Goal: Task Accomplishment & Management: Use online tool/utility

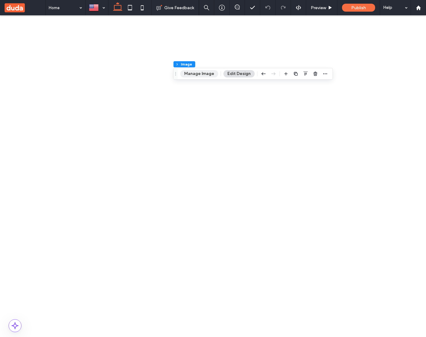
click at [200, 74] on button "Manage Image" at bounding box center [199, 73] width 38 height 7
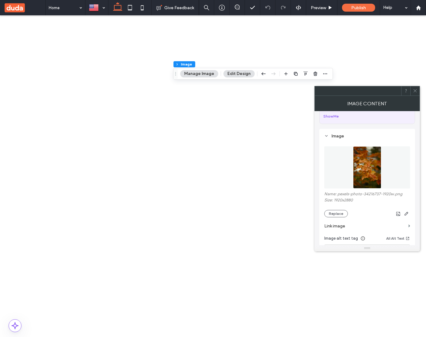
scroll to position [44, 0]
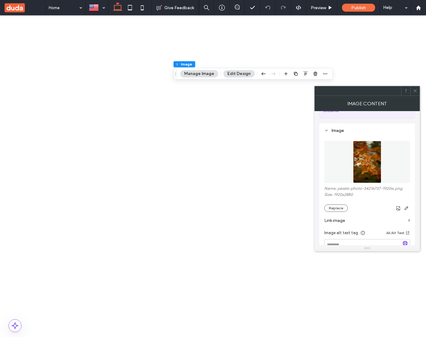
click at [362, 163] on figure at bounding box center [367, 162] width 86 height 42
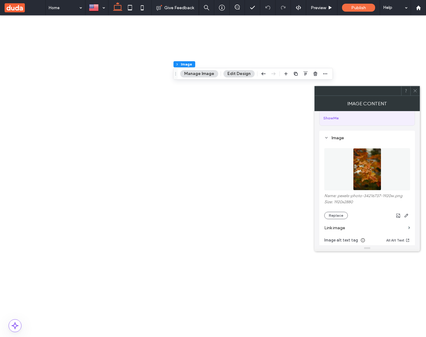
scroll to position [0, 91]
click at [342, 215] on button "Replace" at bounding box center [336, 215] width 24 height 7
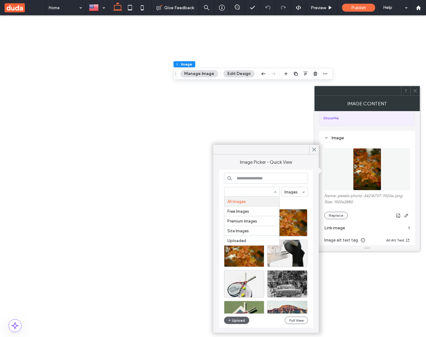
click at [264, 191] on input at bounding box center [250, 192] width 46 height 4
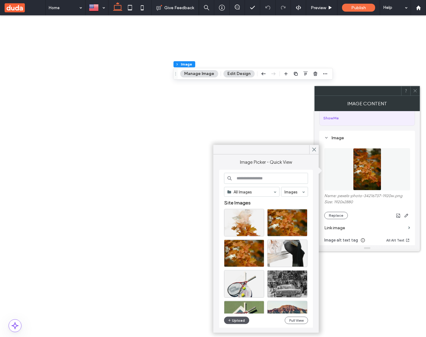
click at [241, 319] on button "Upload" at bounding box center [236, 320] width 25 height 7
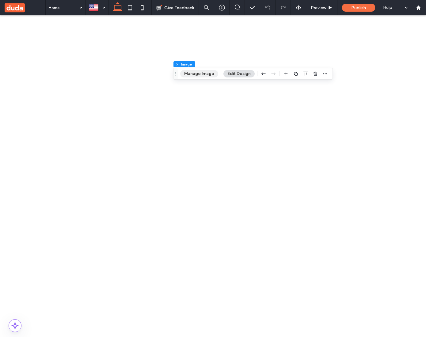
click at [196, 76] on button "Manage Image" at bounding box center [199, 73] width 38 height 7
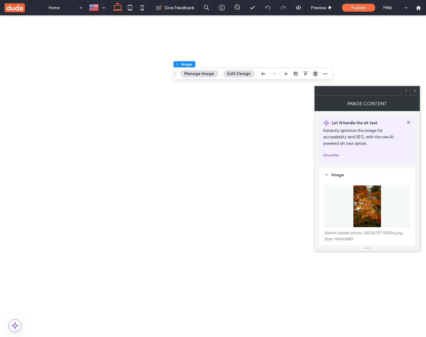
click at [313, 74] on icon "button" at bounding box center [315, 73] width 5 height 5
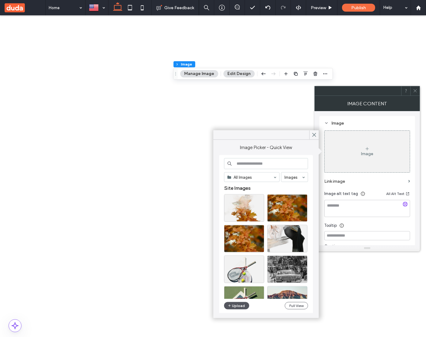
click at [237, 306] on button "Upload" at bounding box center [236, 305] width 25 height 7
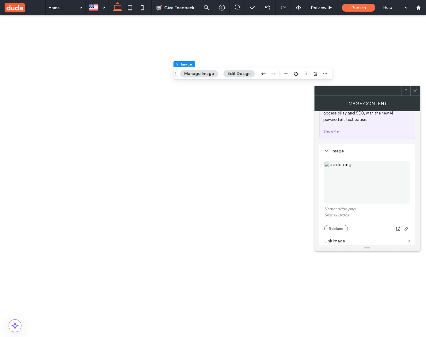
scroll to position [9, 0]
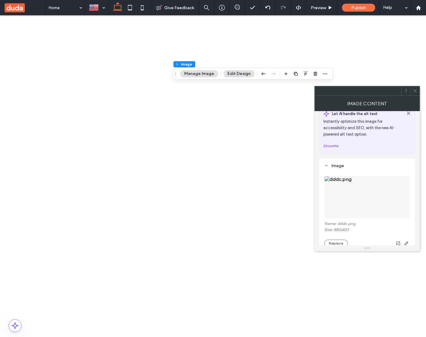
click at [353, 191] on img at bounding box center [367, 197] width 86 height 42
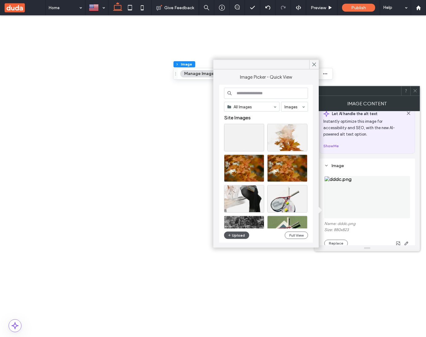
click at [238, 235] on button "Upload" at bounding box center [236, 235] width 25 height 7
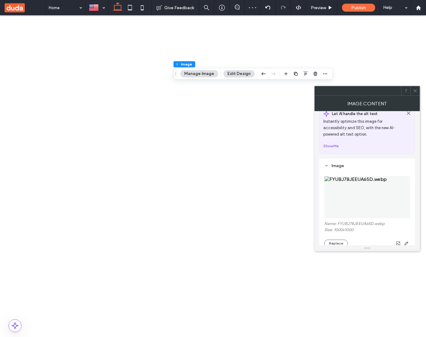
click at [388, 198] on figure at bounding box center [367, 197] width 86 height 42
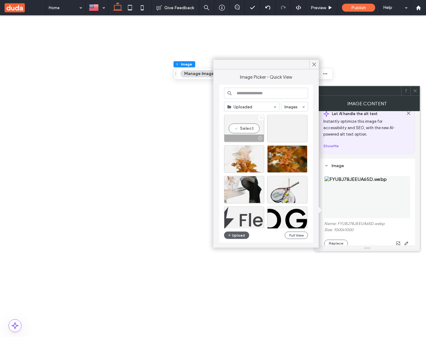
click at [261, 116] on icon at bounding box center [261, 117] width 2 height 2
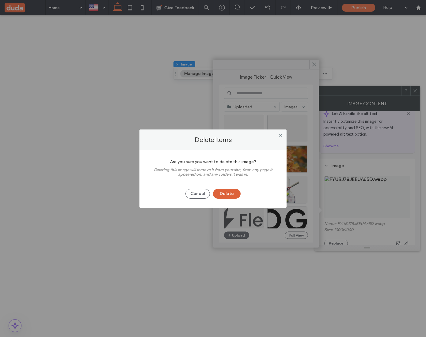
click at [232, 196] on button "Delete" at bounding box center [227, 194] width 28 height 10
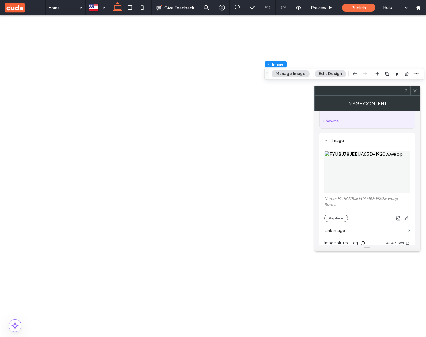
scroll to position [39, 0]
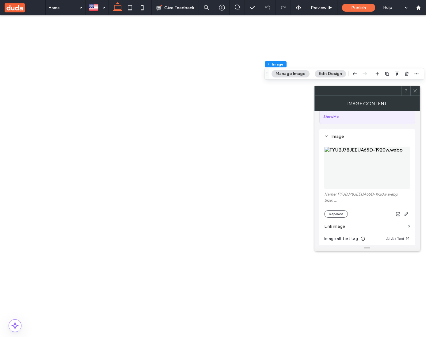
click at [349, 186] on img at bounding box center [367, 168] width 86 height 42
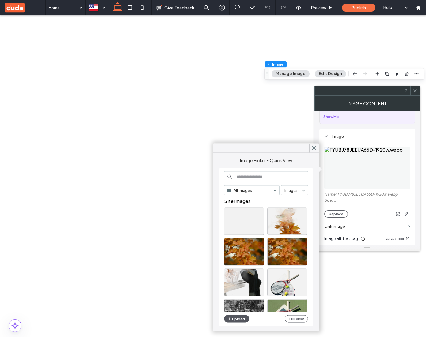
click at [239, 319] on button "Upload" at bounding box center [236, 318] width 25 height 7
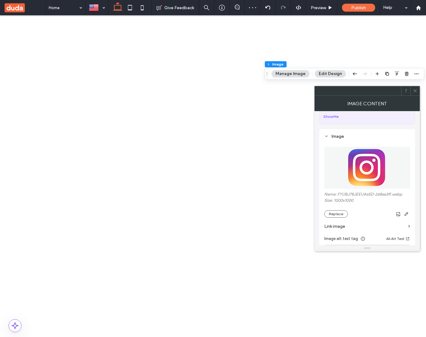
click at [356, 170] on img at bounding box center [367, 168] width 42 height 42
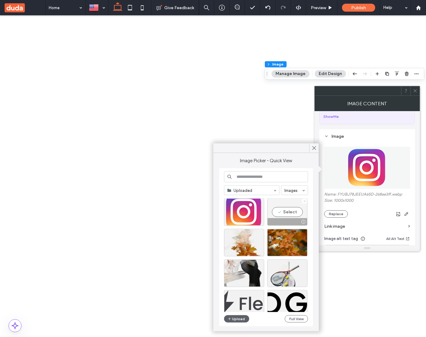
click at [304, 202] on icon at bounding box center [304, 201] width 2 height 2
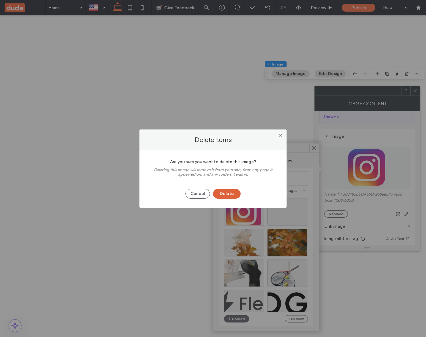
click at [232, 194] on button "Delete" at bounding box center [227, 194] width 28 height 10
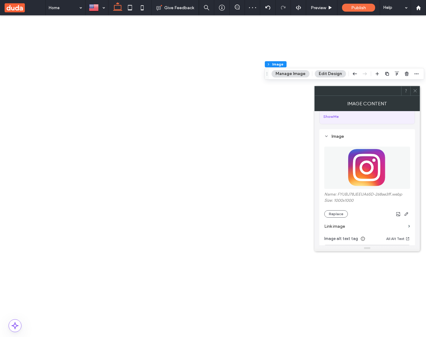
click at [351, 176] on img at bounding box center [367, 168] width 42 height 42
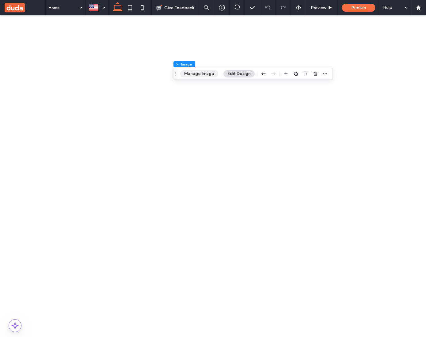
click at [202, 71] on button "Manage Image" at bounding box center [199, 73] width 38 height 7
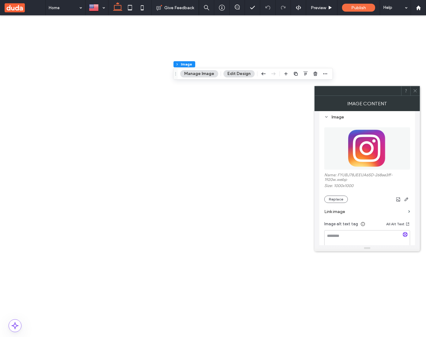
scroll to position [59, 0]
click at [360, 157] on img at bounding box center [367, 147] width 42 height 42
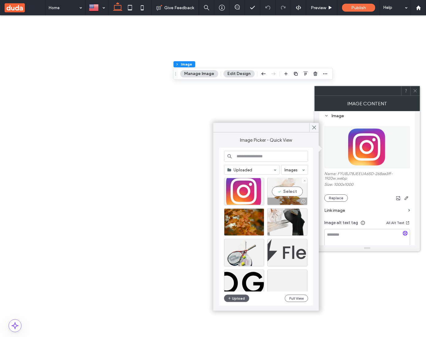
click at [306, 181] on div at bounding box center [304, 180] width 5 height 5
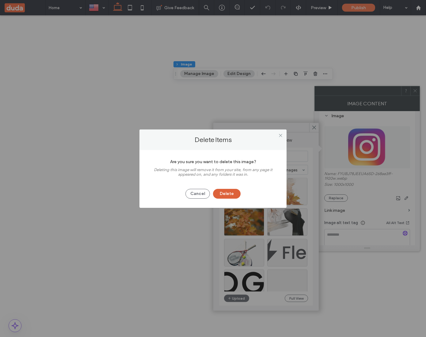
click at [237, 195] on button "Delete" at bounding box center [227, 194] width 28 height 10
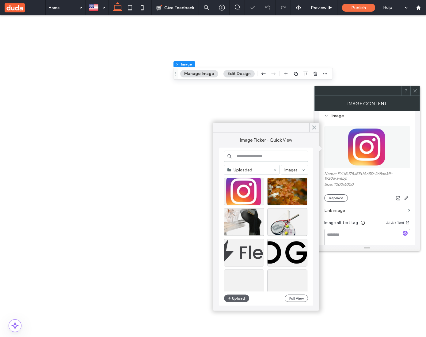
click at [412, 173] on div "Image Name: FYUBJ78JEEUA65D-268ae3ff-1920w.webp Size: 1000x1000 Replace Link im…" at bounding box center [367, 201] width 96 height 185
click at [398, 182] on label "Name: FYUBJ78JEEUA65D-268ae3ff-1920w.webp" at bounding box center [367, 177] width 86 height 11
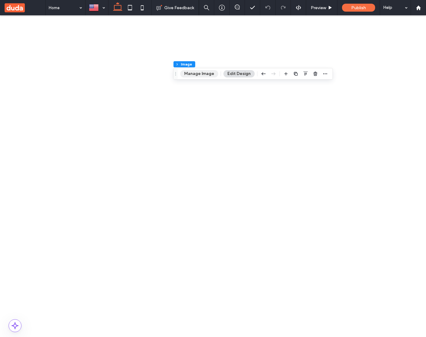
click at [202, 74] on button "Manage Image" at bounding box center [199, 73] width 38 height 7
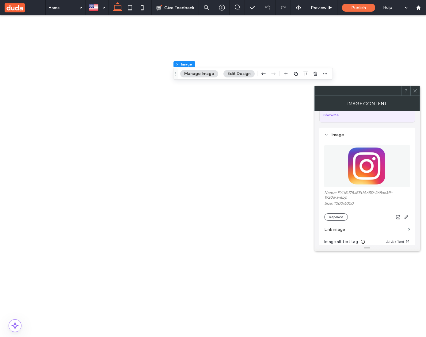
scroll to position [42, 0]
click at [368, 176] on img at bounding box center [367, 165] width 42 height 42
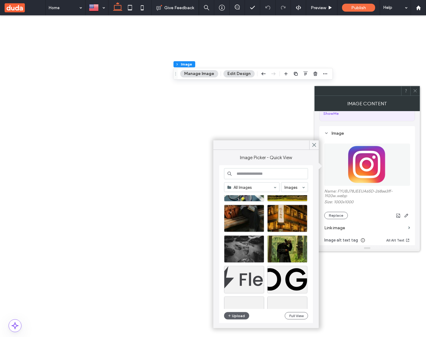
scroll to position [127, 0]
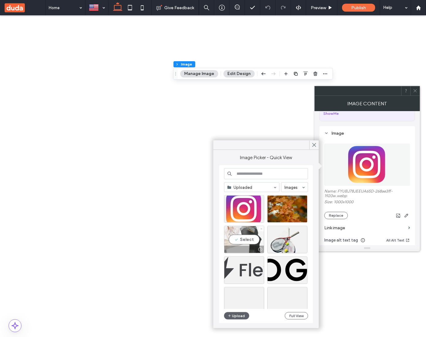
click at [261, 229] on icon at bounding box center [261, 229] width 2 height 2
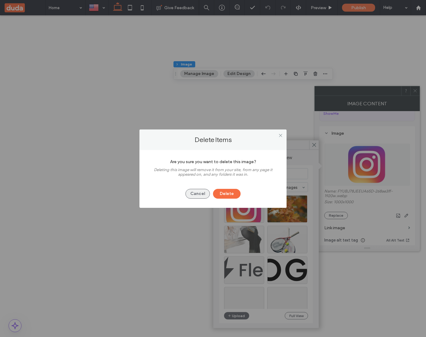
click at [198, 195] on button "Cancel" at bounding box center [197, 194] width 25 height 10
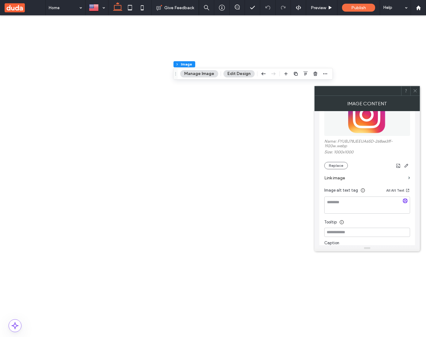
scroll to position [95, 0]
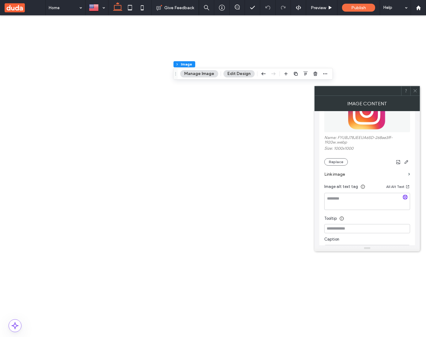
click at [368, 124] on img at bounding box center [367, 111] width 42 height 42
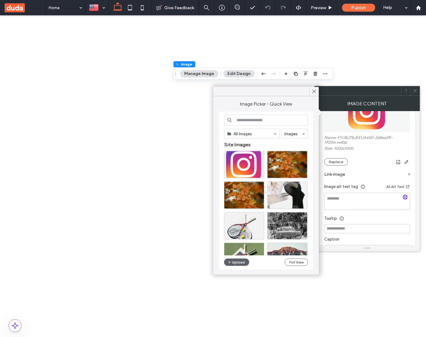
click at [413, 193] on div "Image Name: FYUBJ78JEEUA65D-268ae3ff-1920w.webp Size: 1000x1000 Replace Link im…" at bounding box center [367, 165] width 96 height 185
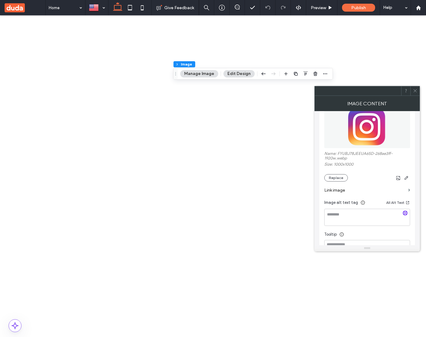
scroll to position [43, 0]
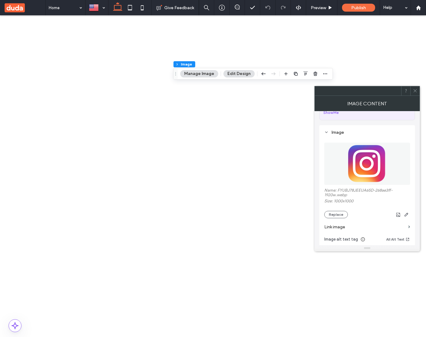
click at [375, 146] on img at bounding box center [367, 164] width 42 height 42
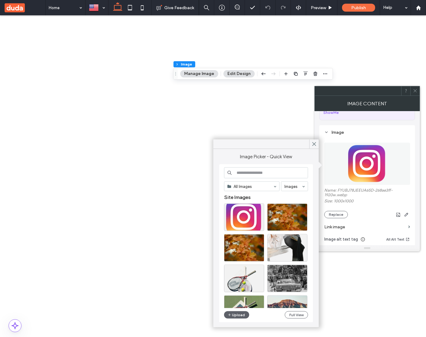
click at [341, 229] on label "Link image" at bounding box center [364, 226] width 81 height 11
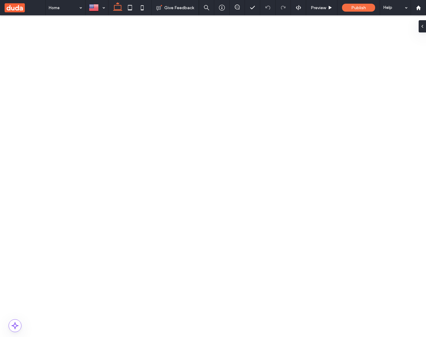
click at [291, 75] on button "Manage Image" at bounding box center [290, 73] width 38 height 7
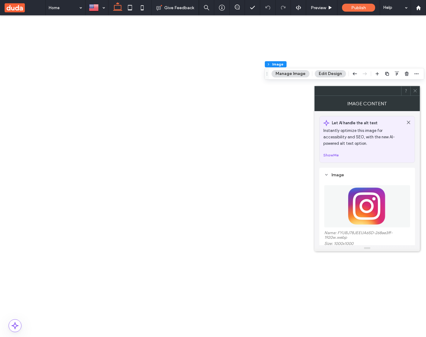
click at [351, 194] on img at bounding box center [367, 206] width 42 height 42
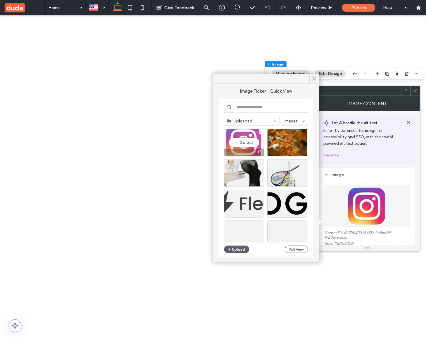
click at [262, 130] on span at bounding box center [261, 131] width 2 height 5
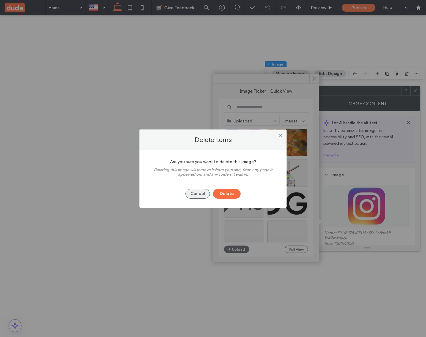
click at [206, 193] on button "Cancel" at bounding box center [197, 194] width 25 height 10
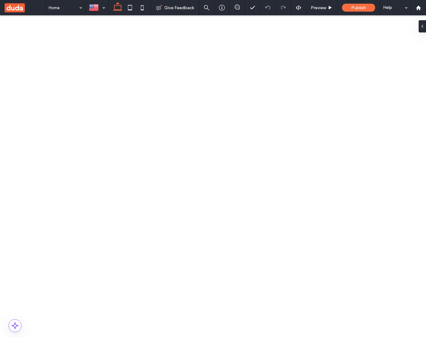
click at [287, 72] on button "Manage Image" at bounding box center [290, 73] width 38 height 7
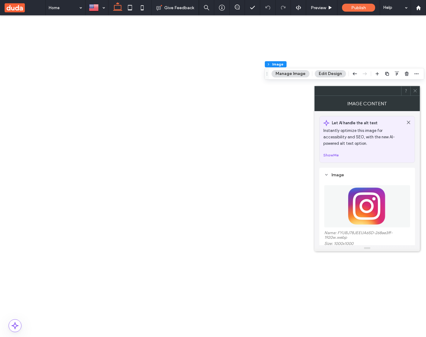
click at [347, 189] on img at bounding box center [367, 206] width 42 height 42
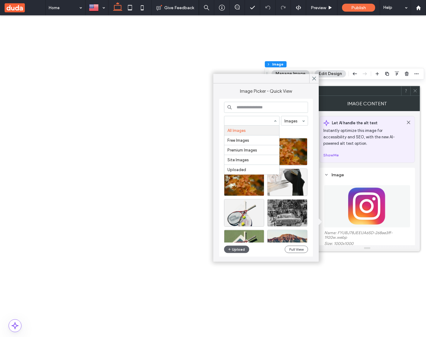
click at [258, 119] on input at bounding box center [250, 121] width 46 height 4
click at [304, 142] on icon at bounding box center [304, 141] width 2 height 2
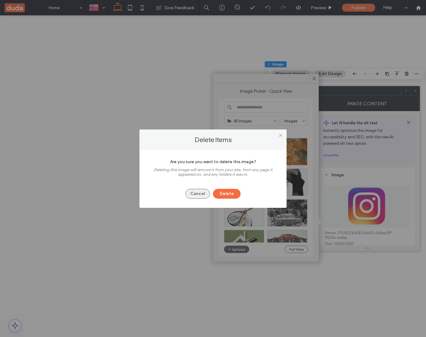
click at [205, 192] on button "Cancel" at bounding box center [197, 194] width 25 height 10
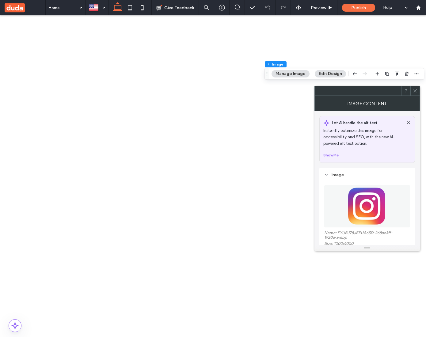
click at [357, 210] on img at bounding box center [367, 206] width 42 height 42
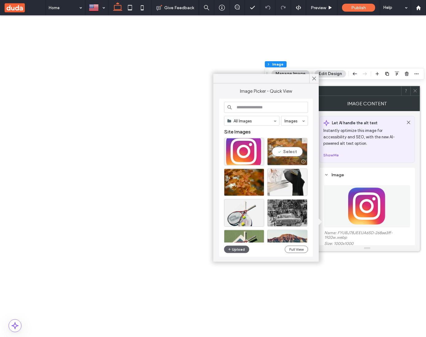
click at [304, 140] on use at bounding box center [305, 141] width 2 height 2
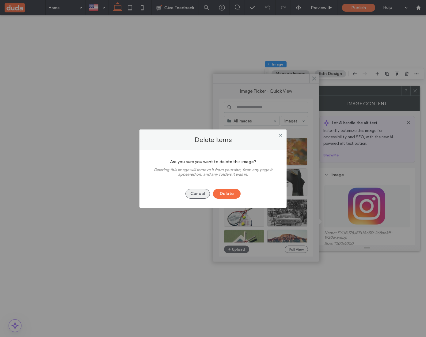
click at [203, 190] on button "Cancel" at bounding box center [197, 194] width 25 height 10
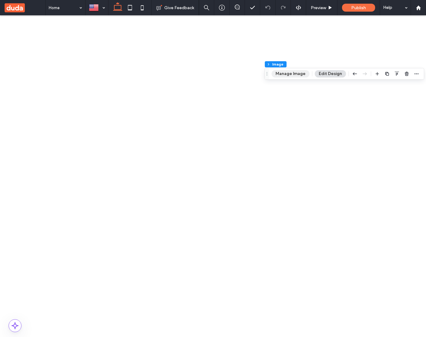
click at [295, 72] on button "Manage Image" at bounding box center [290, 73] width 38 height 7
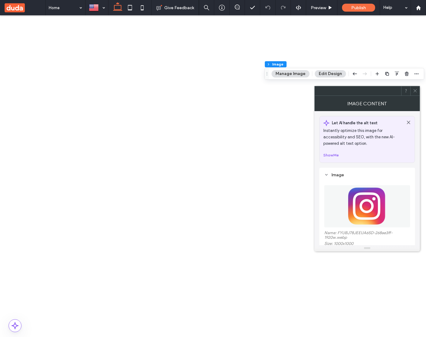
click at [353, 200] on img at bounding box center [367, 206] width 42 height 42
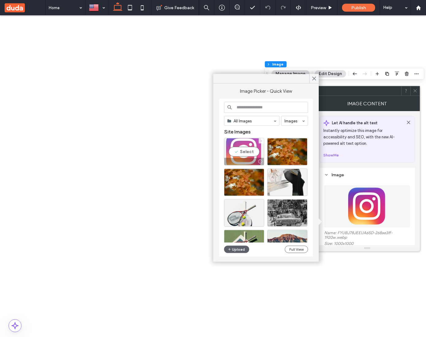
click at [261, 139] on span at bounding box center [261, 140] width 2 height 5
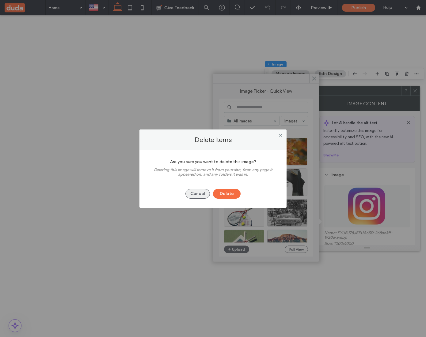
click at [202, 190] on button "Cancel" at bounding box center [197, 194] width 25 height 10
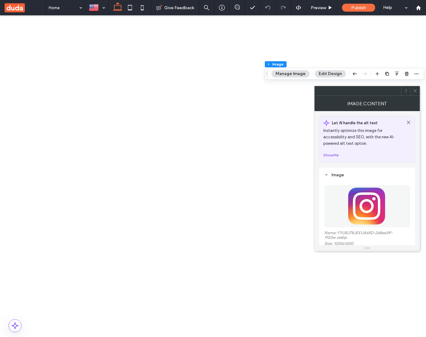
click at [368, 222] on img at bounding box center [367, 206] width 42 height 42
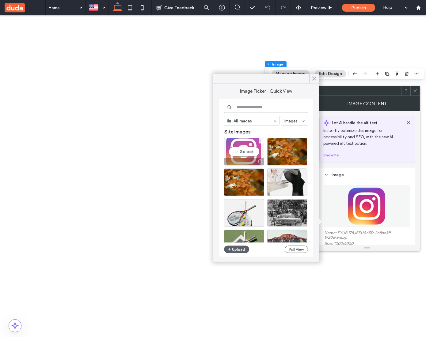
click at [262, 140] on icon at bounding box center [261, 141] width 2 height 2
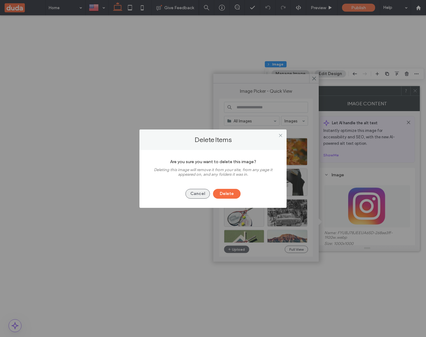
click at [205, 193] on button "Cancel" at bounding box center [197, 194] width 25 height 10
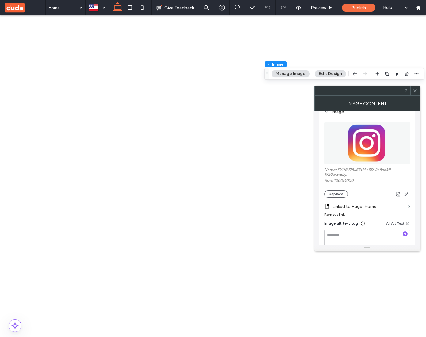
scroll to position [66, 0]
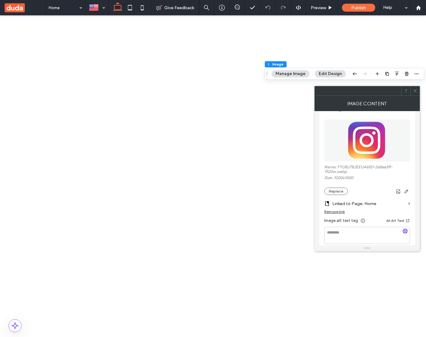
click at [364, 129] on img at bounding box center [367, 140] width 42 height 42
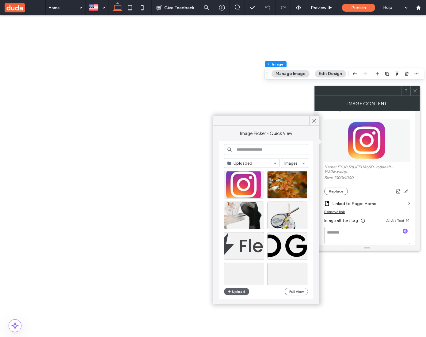
click at [9, 7] on use at bounding box center [15, 7] width 20 height 9
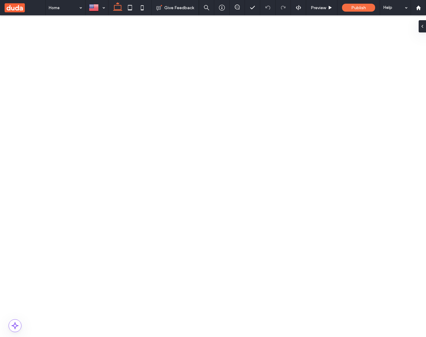
click at [291, 72] on button "Manage Image" at bounding box center [290, 73] width 38 height 7
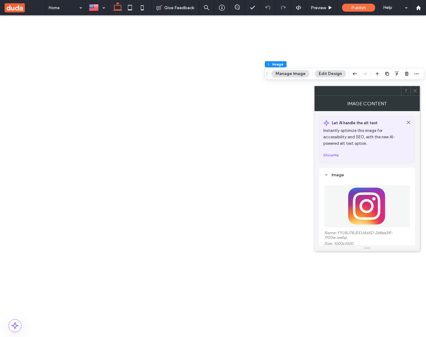
click at [350, 186] on img at bounding box center [367, 206] width 42 height 42
